Goal: Information Seeking & Learning: Find specific fact

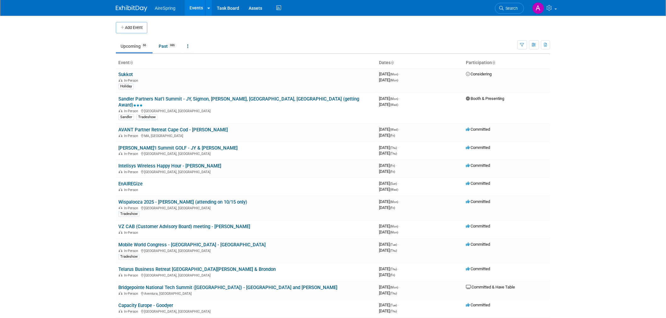
click at [565, 118] on body "AireSpring Events Add Event Bulk Upload Events Shareable Event Boards Recently …" at bounding box center [333, 159] width 666 height 318
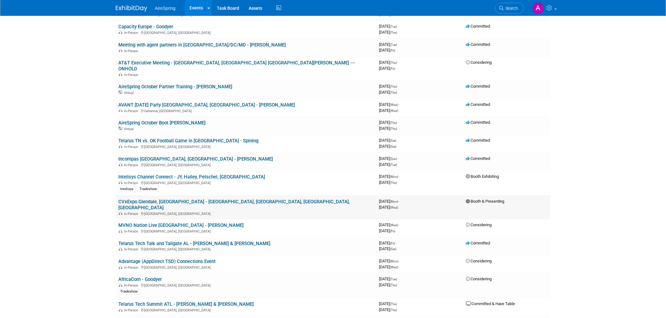
scroll to position [279, 0]
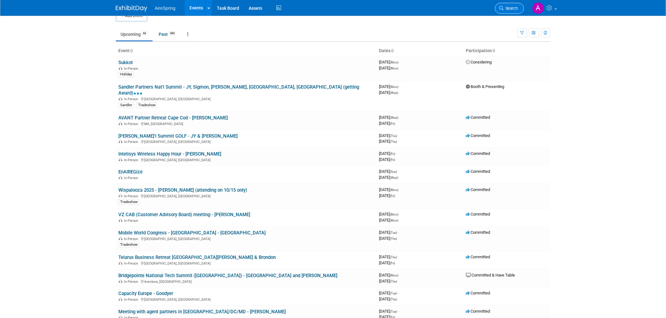
scroll to position [0, 0]
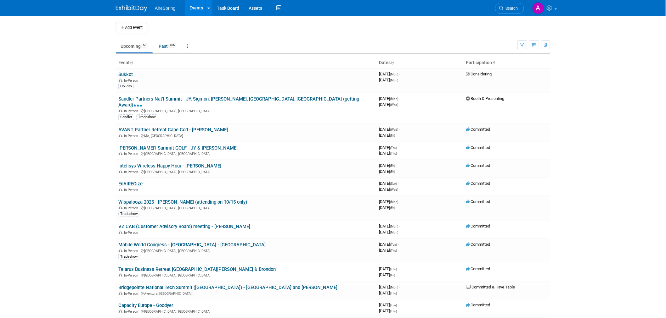
click at [512, 10] on span "Search" at bounding box center [510, 8] width 14 height 5
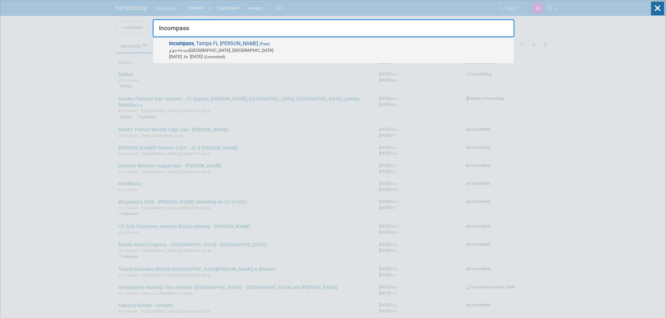
type input "Incompass"
click at [234, 49] on span "In-Person Tampa, FL" at bounding box center [339, 50] width 341 height 6
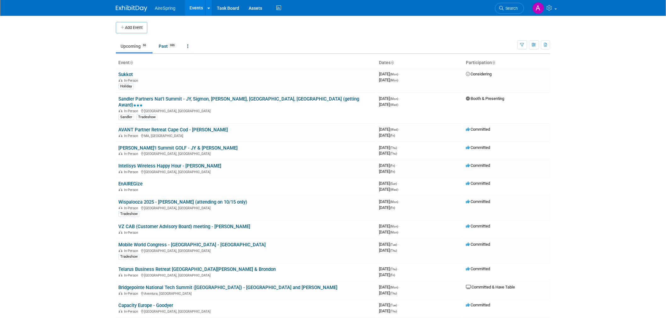
click at [74, 184] on body "AireSpring Events Add Event Bulk Upload Events Shareable Event Boards Recently …" at bounding box center [333, 159] width 666 height 318
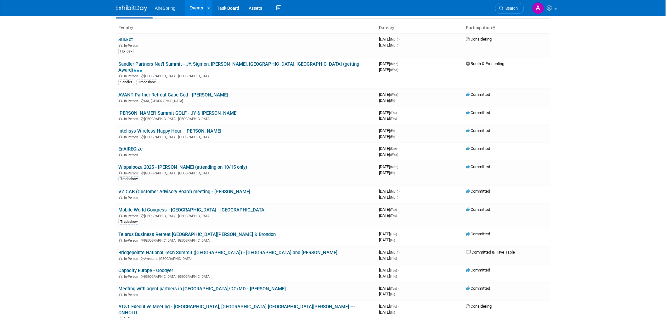
click at [77, 198] on body "AireSpring Events Add Event Bulk Upload Events Shareable Event Boards Recently …" at bounding box center [333, 124] width 666 height 318
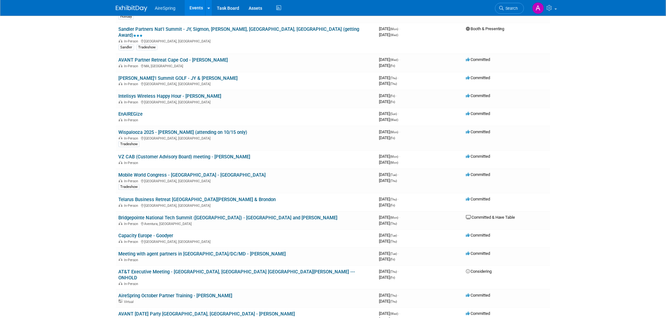
click at [91, 243] on body "AireSpring Events Add Event Bulk Upload Events Shareable Event Boards Recently …" at bounding box center [333, 89] width 666 height 318
click at [77, 228] on body "AireSpring Events Add Event Bulk Upload Events Shareable Event Boards Recently …" at bounding box center [333, 89] width 666 height 318
click at [75, 198] on body "AireSpring Events Add Event Bulk Upload Events Shareable Event Boards Recently …" at bounding box center [333, 89] width 666 height 318
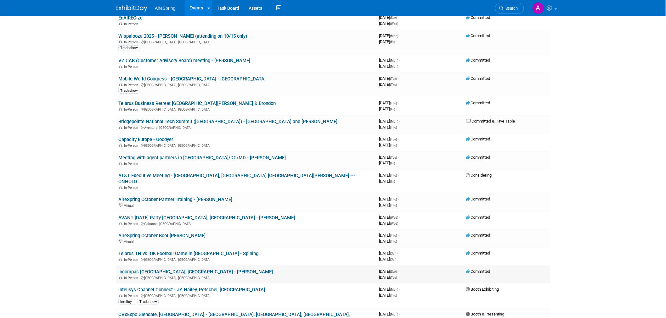
scroll to position [175, 0]
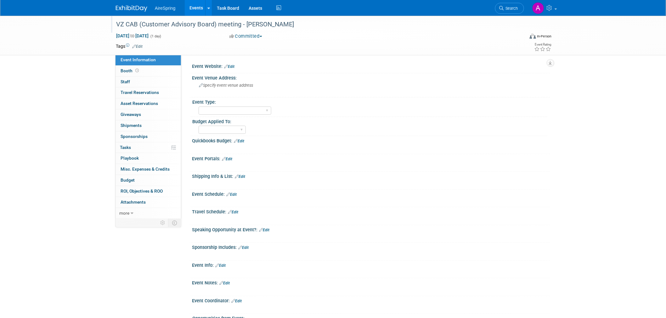
click at [192, 23] on div "VZ CAB (Customer Advisory Board) meeting - [PERSON_NAME]" at bounding box center [314, 24] width 400 height 11
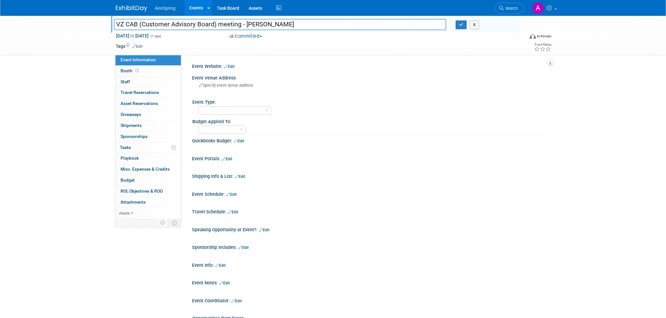
drag, startPoint x: 240, startPoint y: 25, endPoint x: 107, endPoint y: 23, distance: 132.8
click at [107, 23] on div "VZ CAB (Customer Advisory Board) meeting - Nelson VZ CAB (Customer Advisory Boa…" at bounding box center [333, 36] width 666 height 40
click at [68, 174] on div "VZ CAB (Customer Advisory Board) meeting - Nelson VZ CAB (Customer Advisory Boa…" at bounding box center [333, 183] width 666 height 335
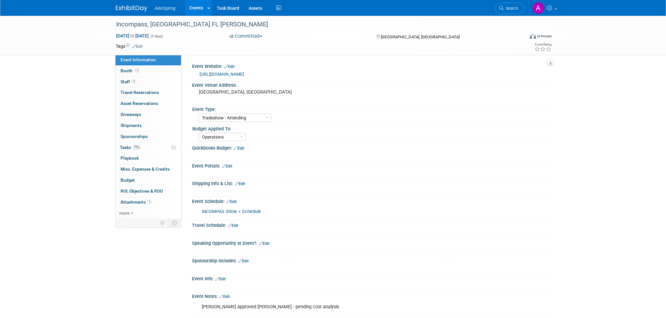
select select "Tradeshow - Attending"
select select "Operations"
click at [62, 69] on div "Incompass, Tampa FL Breving Oct 8, 2023 to Oct 10, 2023 (3 days) Oct 8, 2023 to…" at bounding box center [333, 193] width 666 height 355
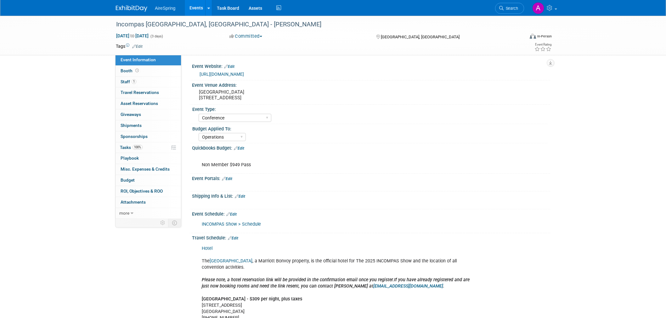
select select "Conference"
select select "Operations"
click at [53, 110] on div "Incompas [GEOGRAPHIC_DATA], [GEOGRAPHIC_DATA] - [PERSON_NAME] [DATE] to [DATE] …" at bounding box center [333, 275] width 666 height 519
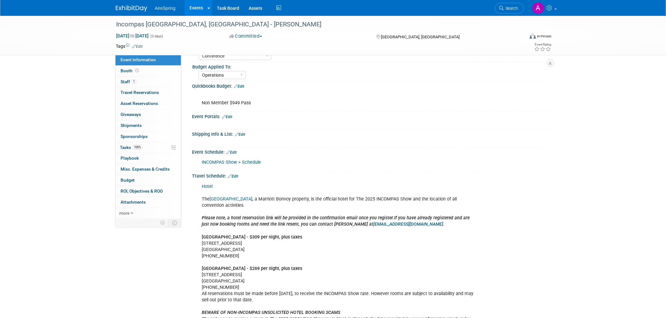
scroll to position [105, 0]
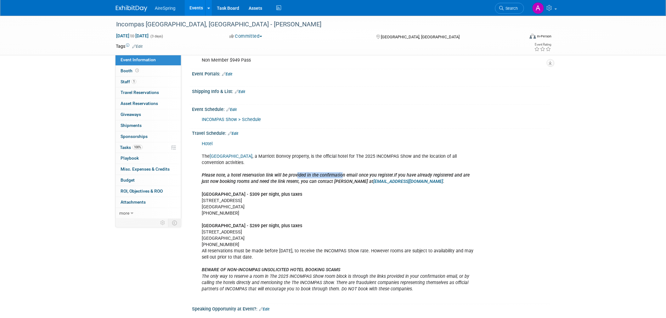
drag, startPoint x: 294, startPoint y: 176, endPoint x: 338, endPoint y: 174, distance: 43.4
click at [338, 173] on b "Please note, a hotel reservation link will be provided in the confirmation emai…" at bounding box center [298, 175] width 192 height 5
click at [441, 186] on div "Hotel [GEOGRAPHIC_DATA] , a Marriott Bonvoy property, is the official hotel for…" at bounding box center [338, 220] width 283 height 164
click at [394, 205] on div "Hotel [GEOGRAPHIC_DATA] , a Marriott Bonvoy property, is the official hotel for…" at bounding box center [338, 220] width 283 height 164
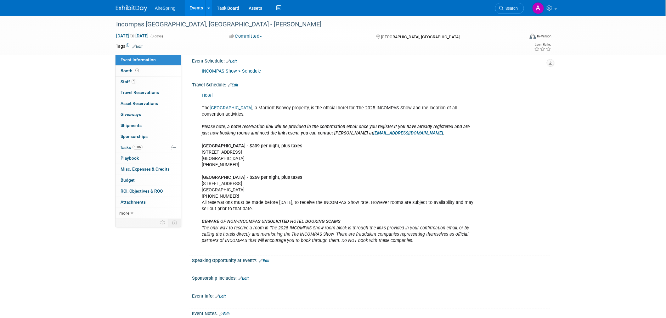
scroll to position [175, 0]
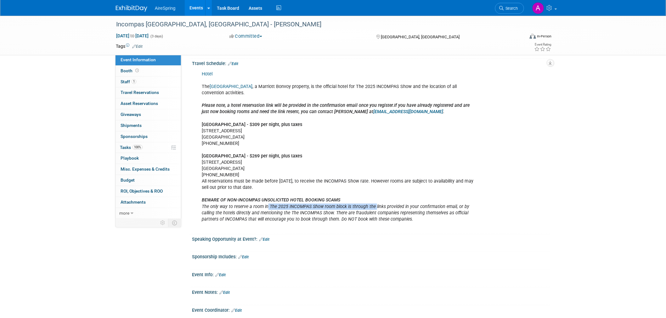
drag, startPoint x: 265, startPoint y: 205, endPoint x: 373, endPoint y: 208, distance: 107.6
click at [373, 208] on icon "The only way to reserve a room in The 2025 INCOMPAS Show room block is through …" at bounding box center [335, 213] width 267 height 18
click at [273, 181] on div "Hotel [GEOGRAPHIC_DATA] , a Marriott Bonvoy property, is the official hotel for…" at bounding box center [338, 150] width 283 height 164
click at [290, 166] on div "Hotel [GEOGRAPHIC_DATA] , a Marriott Bonvoy property, is the official hotel for…" at bounding box center [338, 150] width 283 height 164
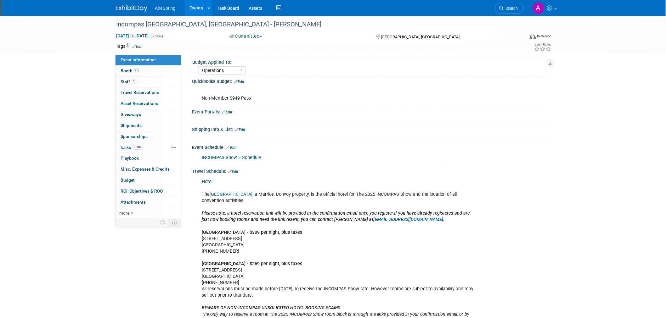
scroll to position [70, 0]
